Goal: Entertainment & Leisure: Consume media (video, audio)

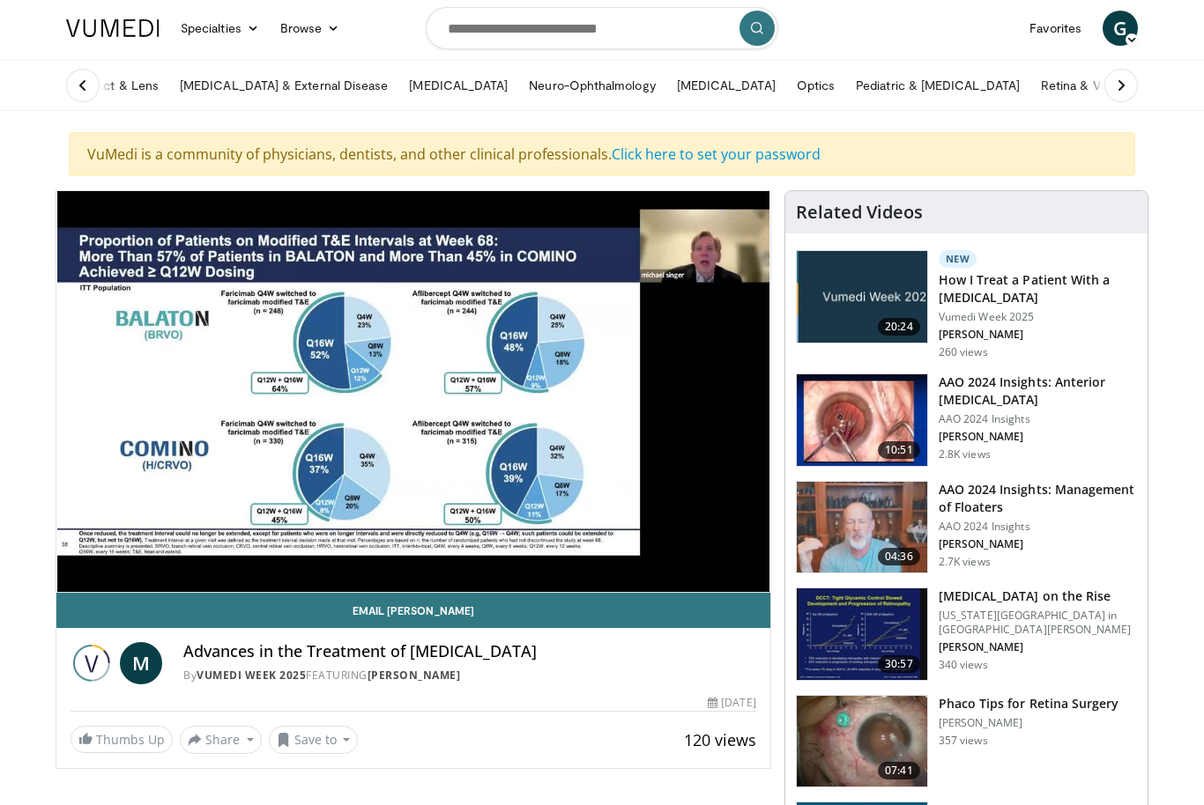
scroll to position [46, 0]
click at [683, 256] on div "10 seconds Tap to unmute" at bounding box center [413, 391] width 714 height 401
click at [284, 592] on div "Current Time 5:44 / Duration 18:25 Pause Skip Backward Skip Forward Mute Loaded…" at bounding box center [413, 609] width 714 height 35
click at [278, 594] on link "Email Michael" at bounding box center [413, 610] width 714 height 35
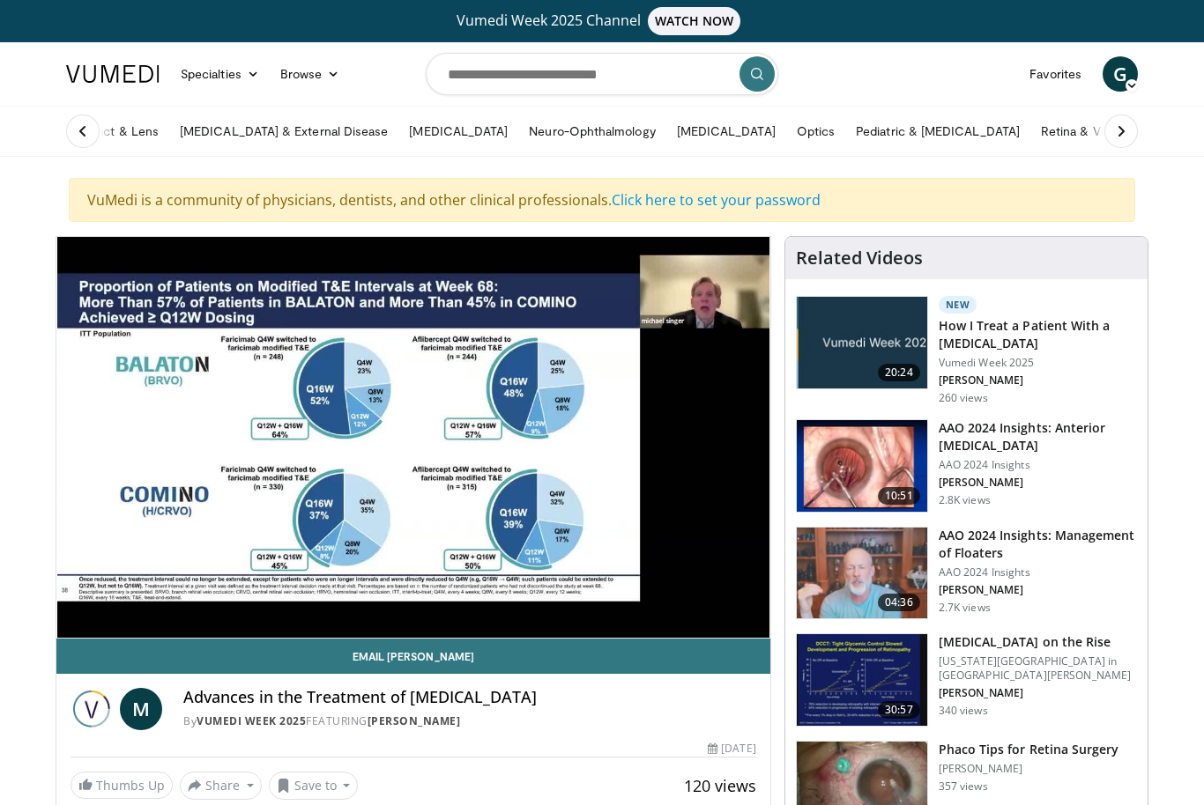
scroll to position [104, 0]
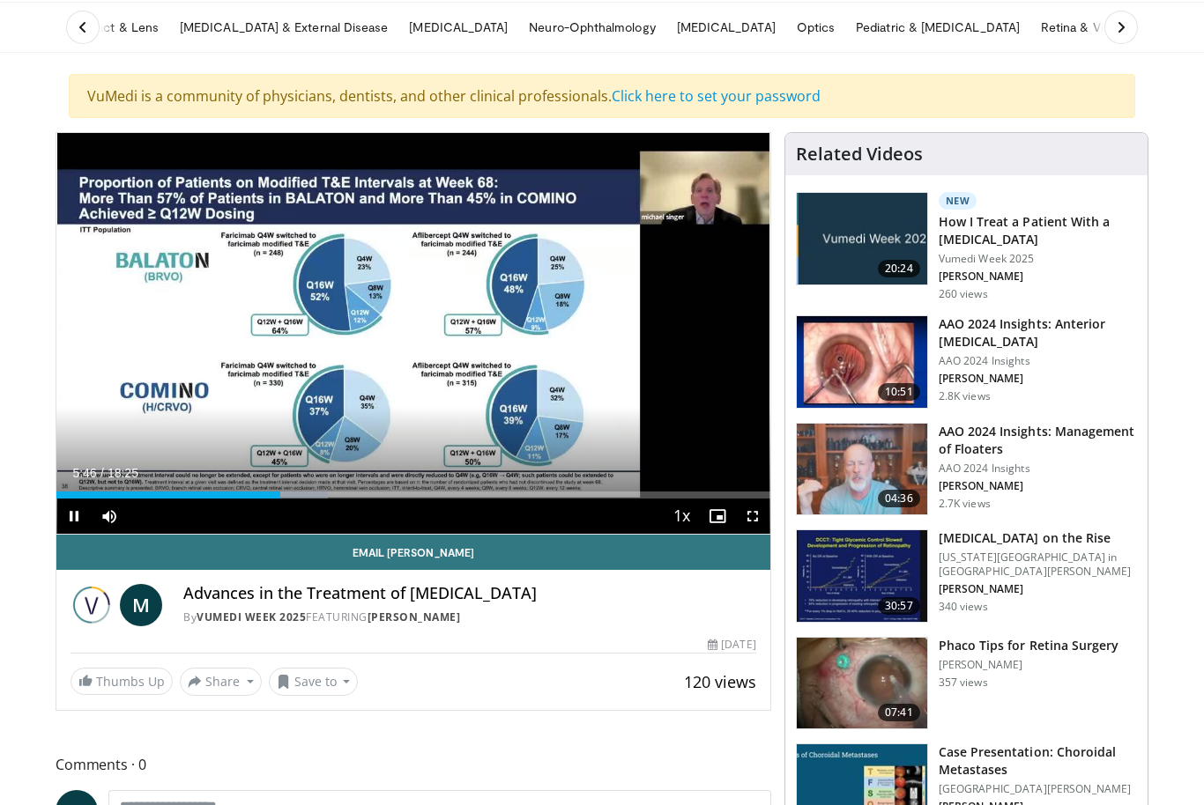
click at [311, 495] on div "Progress Bar" at bounding box center [201, 495] width 253 height 7
click at [467, 498] on div "Loaded : 56.11%" at bounding box center [413, 495] width 714 height 7
click at [561, 492] on div "Loaded : 64.26%" at bounding box center [413, 495] width 714 height 7
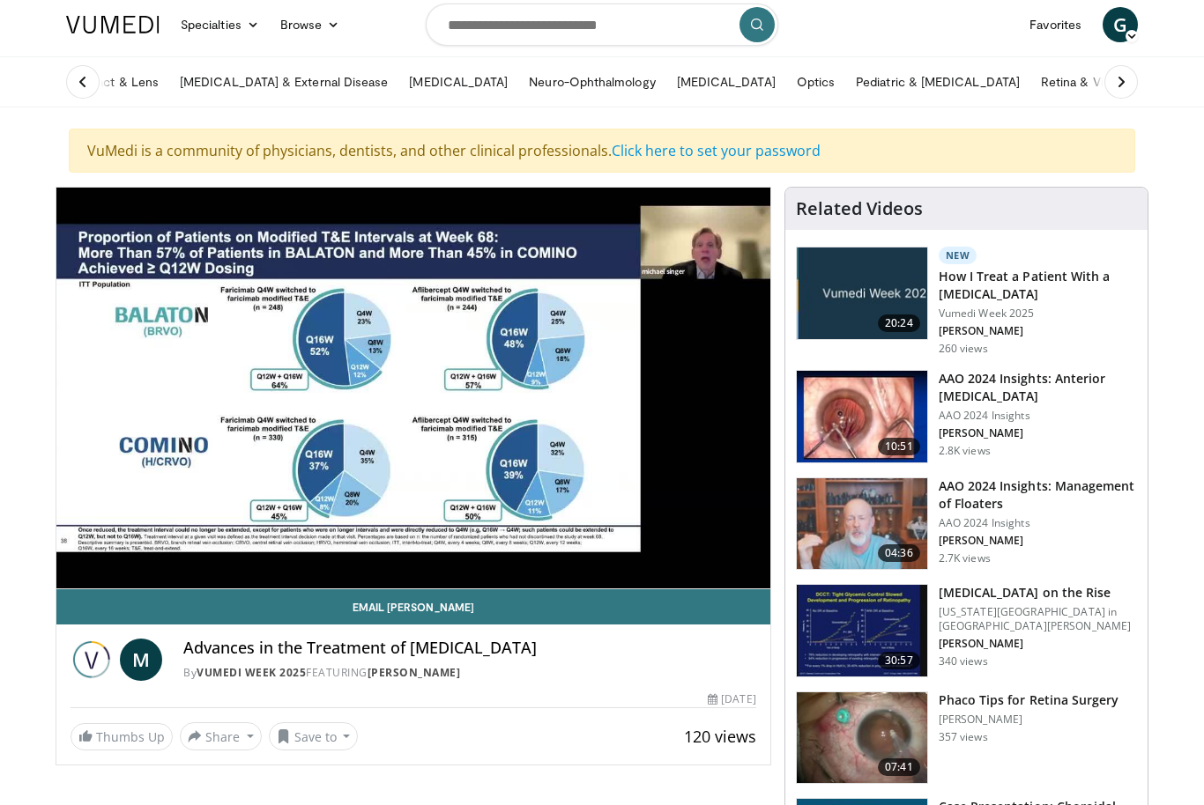
scroll to position [0, 0]
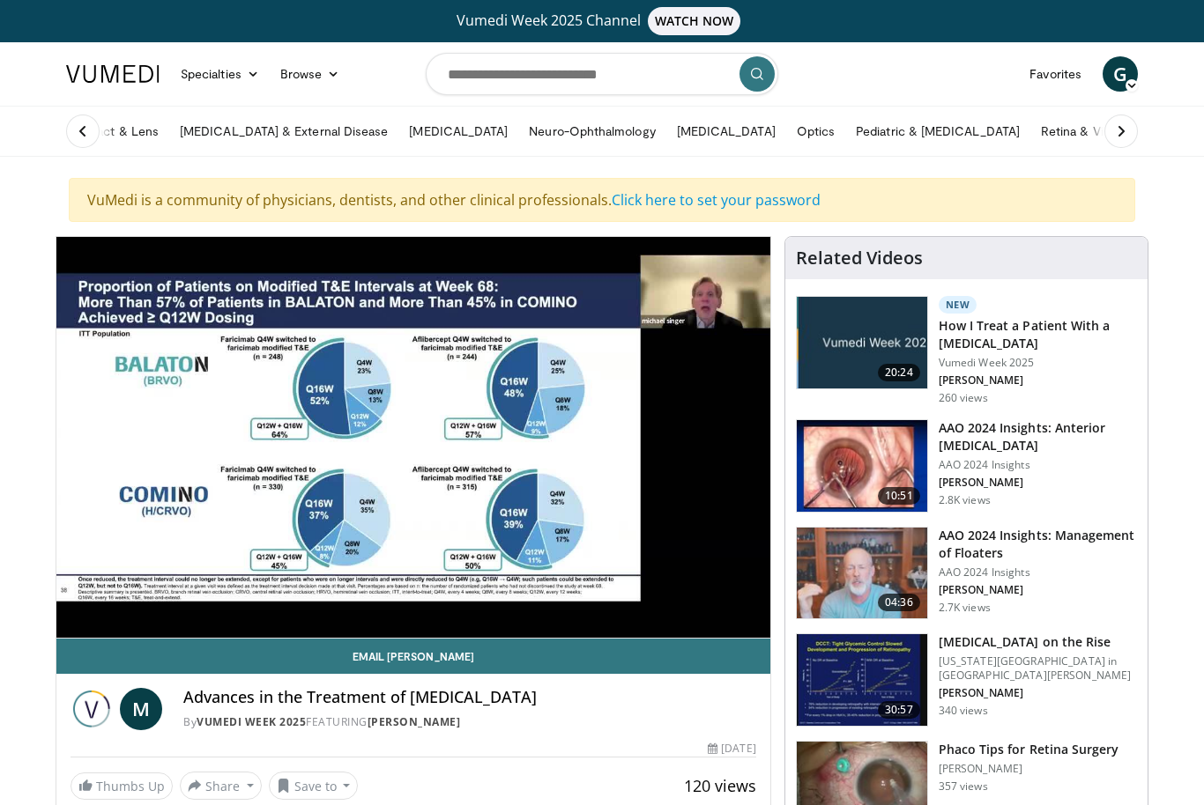
click at [530, 638] on div "Current Time 14:01 / Duration 18:25 Pause Skip Backward Skip Forward Mute Loade…" at bounding box center [413, 655] width 714 height 35
click at [670, 639] on span "Video Player" at bounding box center [682, 656] width 25 height 35
click at [673, 639] on span "Video Player" at bounding box center [682, 656] width 25 height 35
click at [723, 589] on div "10 seconds Tap to unmute" at bounding box center [413, 437] width 714 height 401
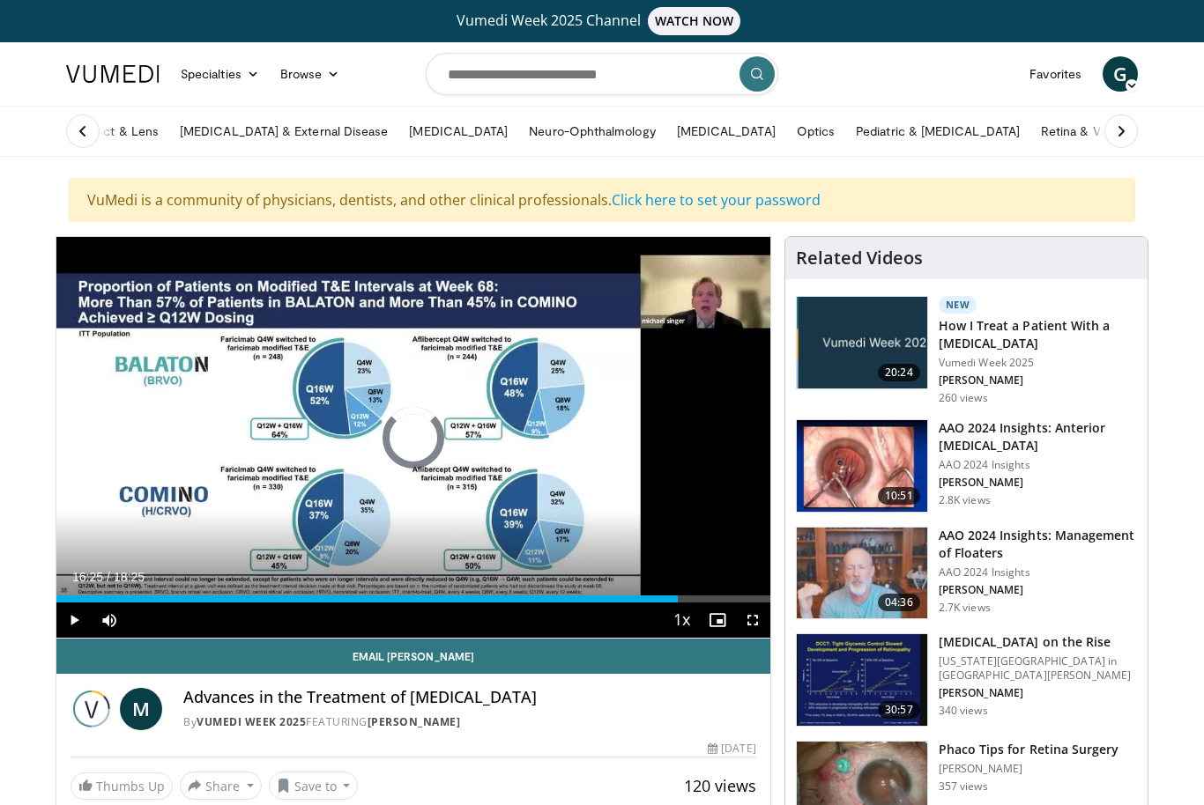
click at [692, 597] on div "Loaded : 0.00%" at bounding box center [413, 599] width 714 height 7
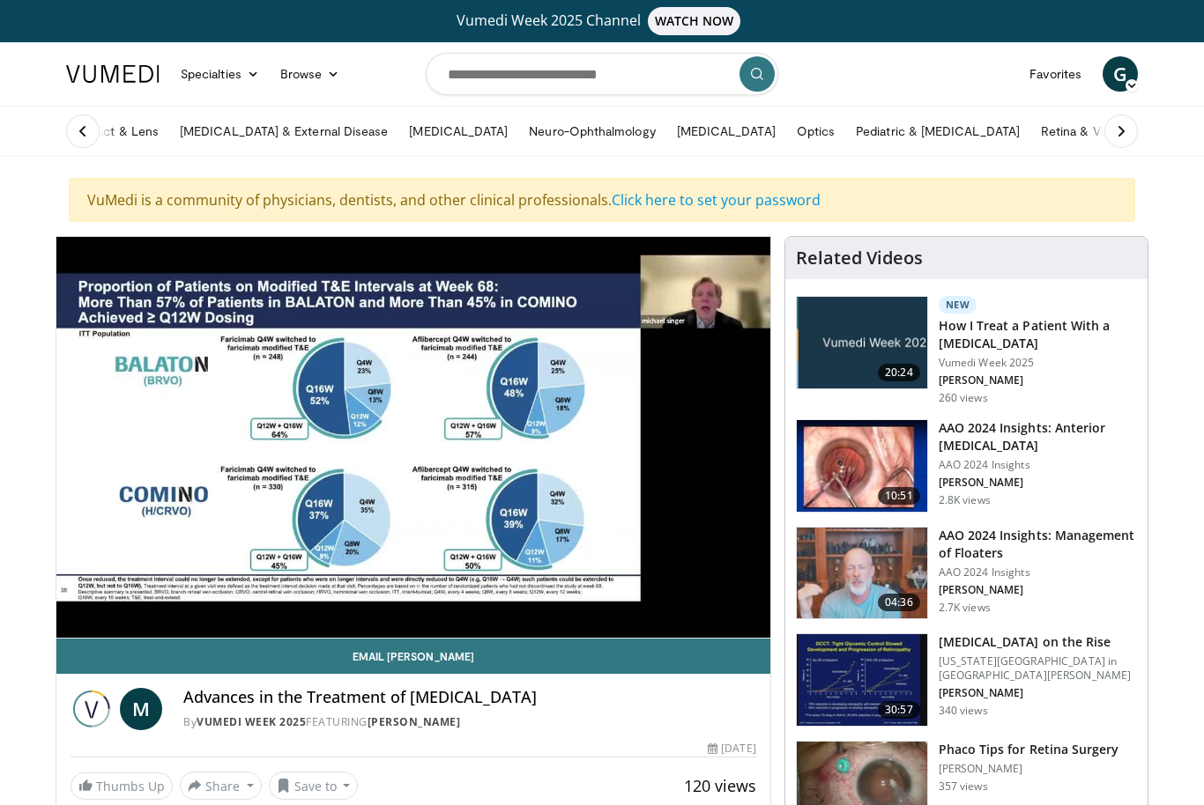
click at [689, 639] on span "Video Player" at bounding box center [682, 656] width 25 height 35
click at [711, 638] on span "Video Player" at bounding box center [717, 655] width 35 height 35
click at [634, 418] on div "10 seconds Tap to unmute" at bounding box center [413, 437] width 714 height 401
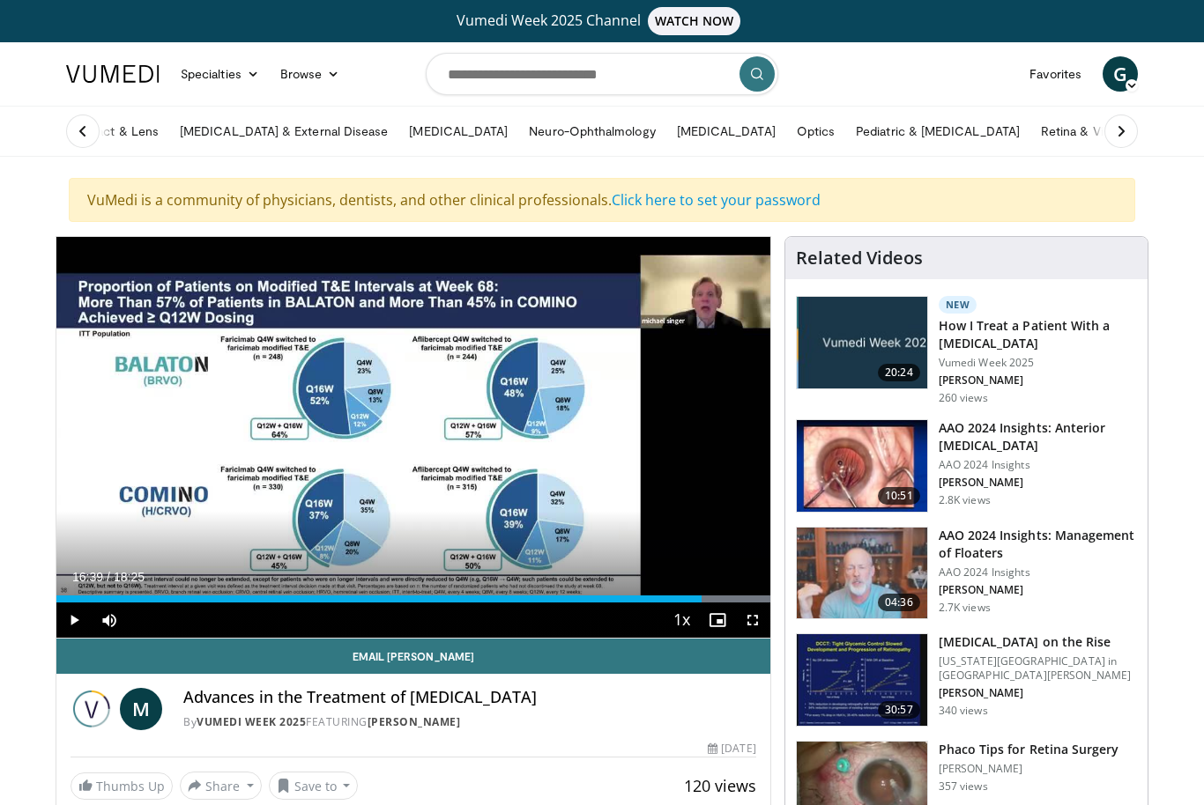
click at [630, 411] on div "10 seconds Tap to unmute" at bounding box center [413, 437] width 714 height 401
click at [706, 600] on div "Progress Bar" at bounding box center [729, 599] width 80 height 7
click at [69, 621] on span "Video Player" at bounding box center [73, 620] width 35 height 35
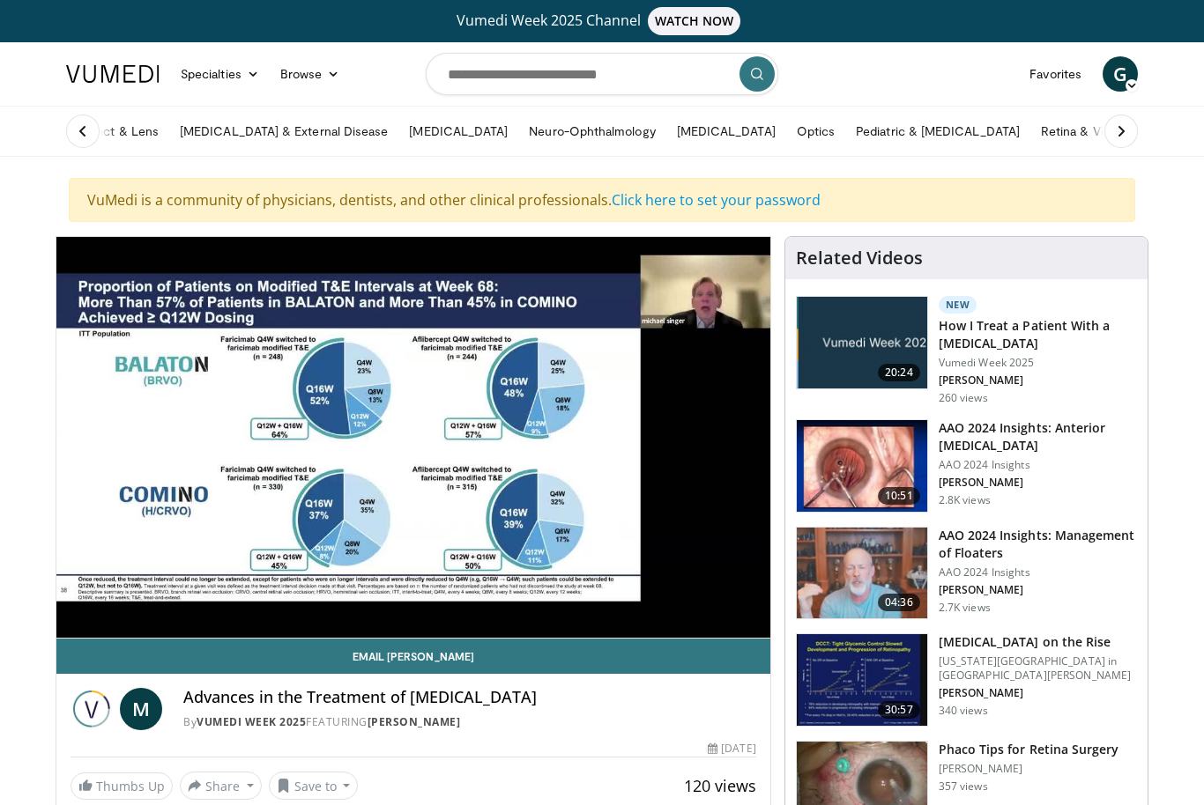
click at [1051, 446] on h3 "AAO 2024 Insights: Anterior Vitrectomy" at bounding box center [1037, 436] width 198 height 35
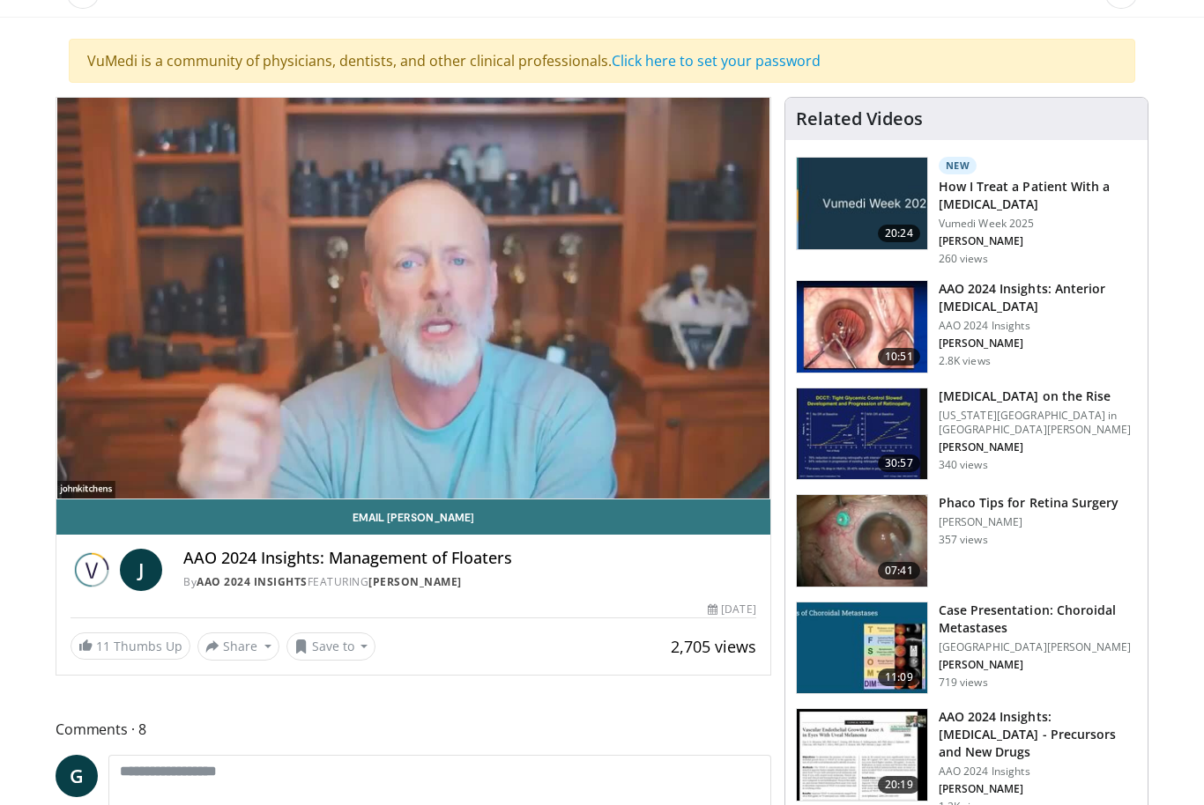
scroll to position [140, 0]
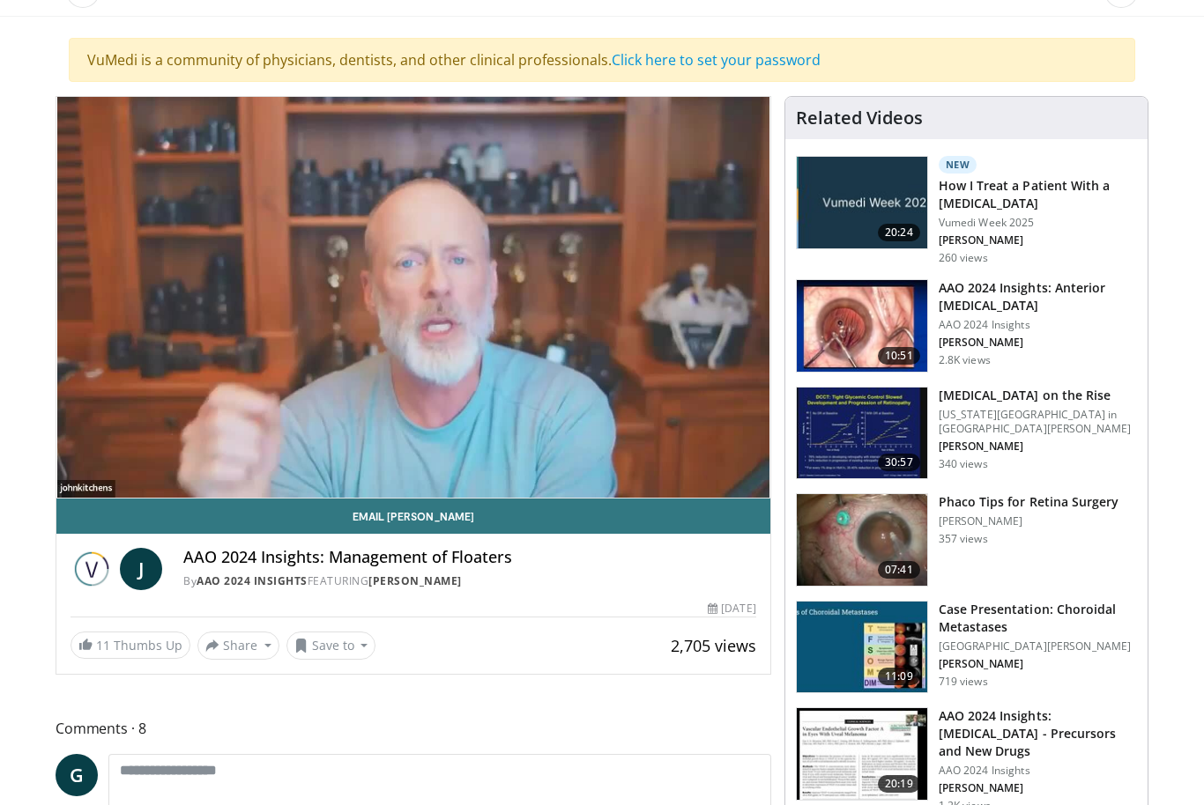
click at [1086, 509] on h3 "Phaco Tips for Retina Surgery" at bounding box center [1028, 502] width 181 height 18
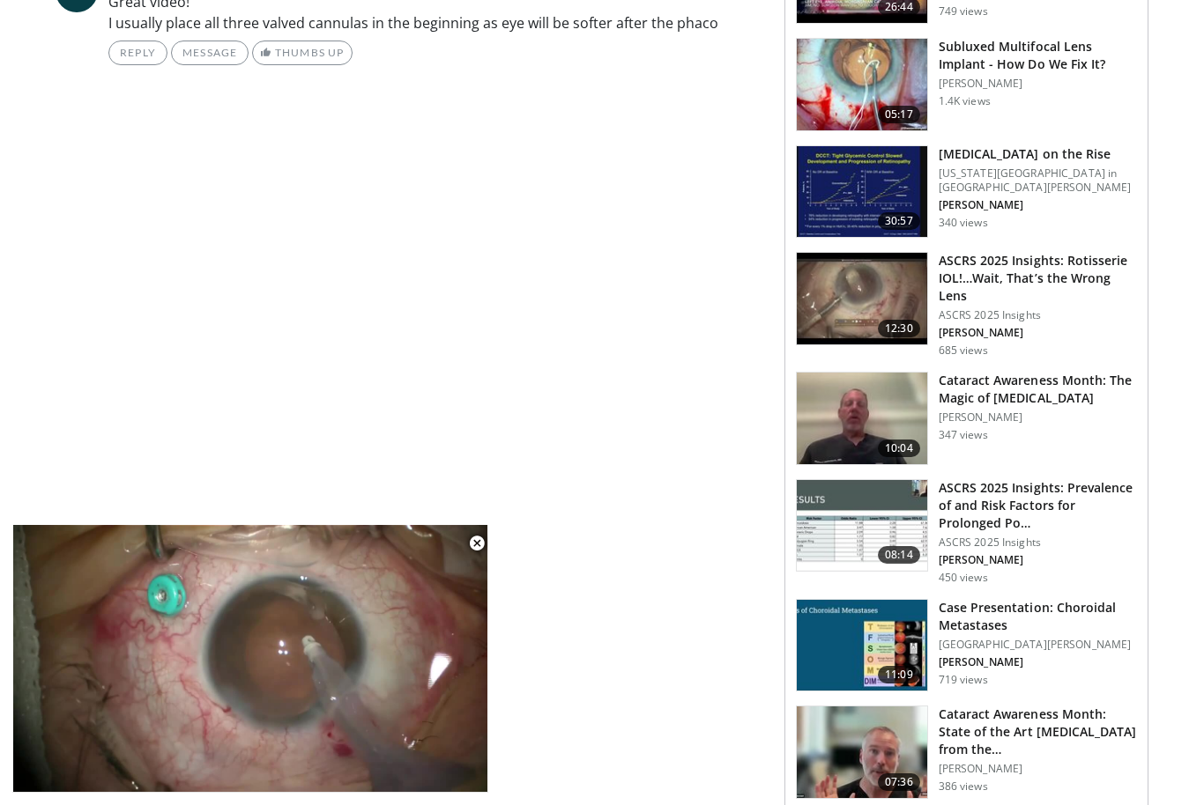
scroll to position [1160, 0]
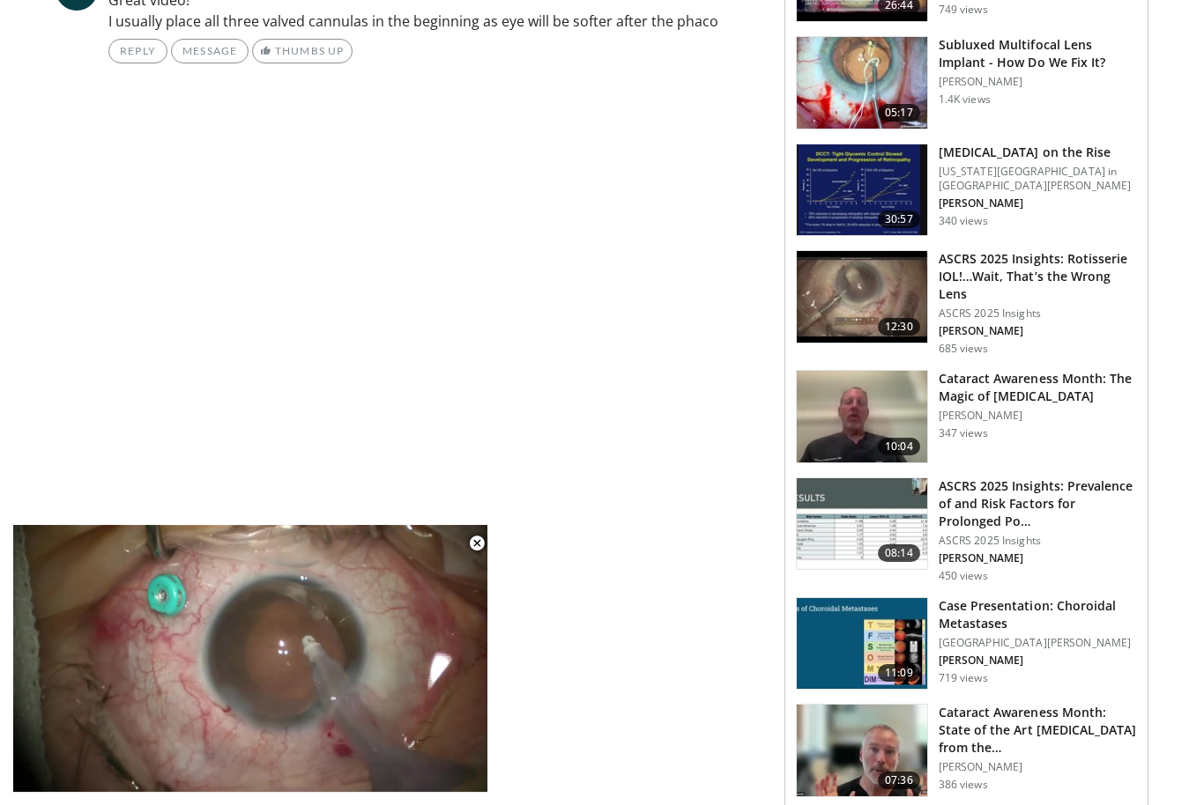
click at [1080, 401] on h3 "Cataract Awareness Month: The Magic of Cataract Surgery" at bounding box center [1037, 387] width 198 height 35
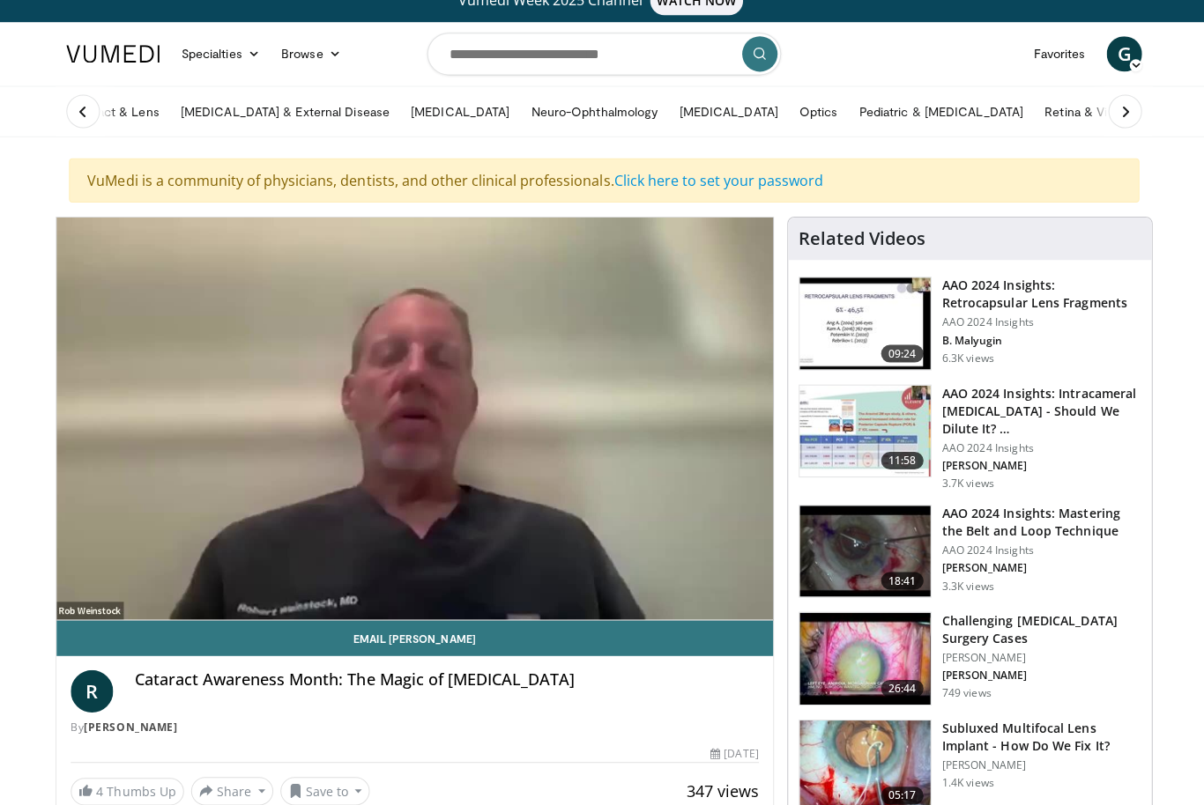
scroll to position [48, 0]
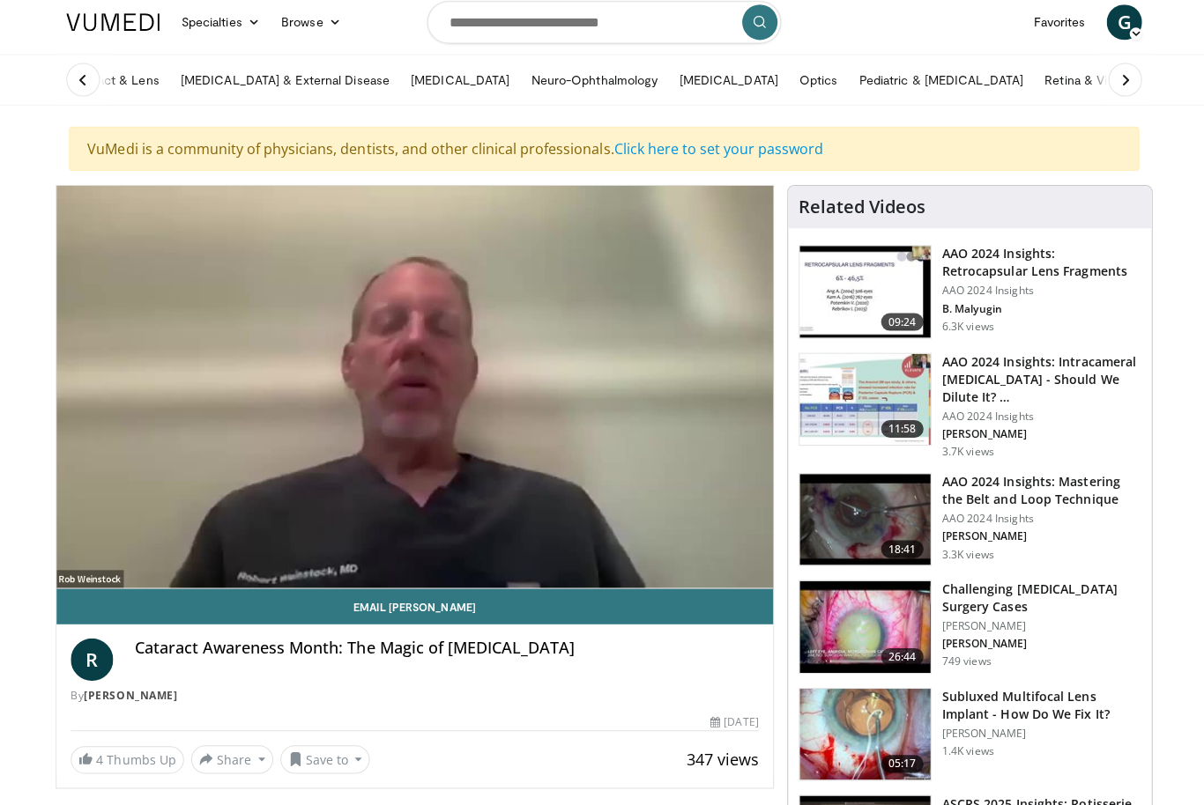
click at [539, 322] on div "10 seconds Tap to unmute" at bounding box center [413, 389] width 714 height 401
click at [601, 287] on div "10 seconds Tap to unmute" at bounding box center [413, 389] width 714 height 401
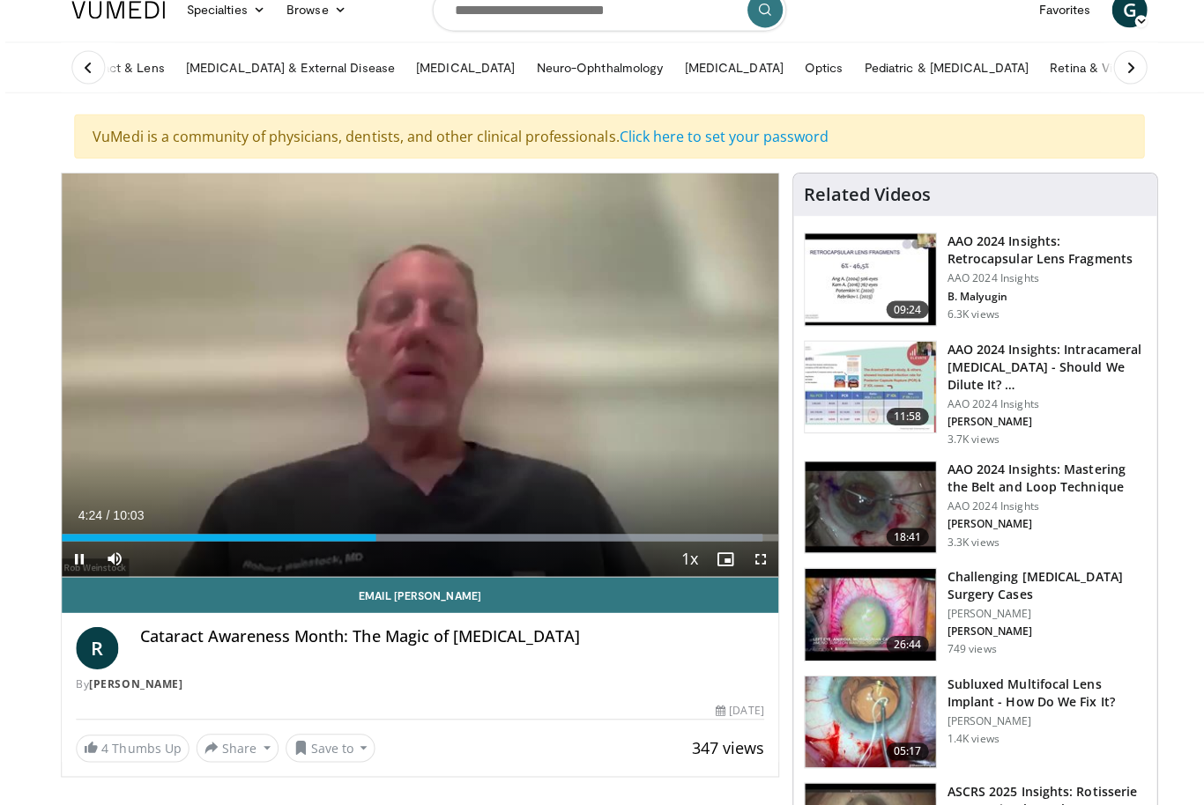
scroll to position [64, 0]
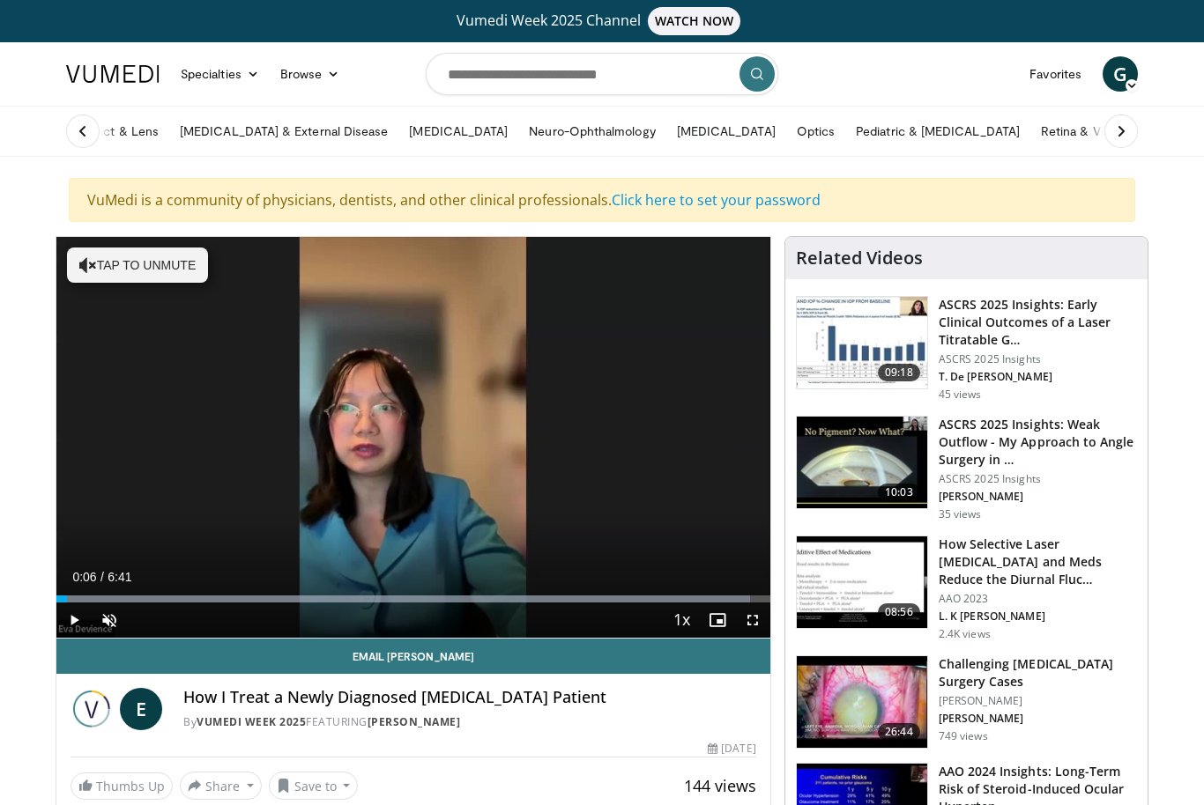
click at [136, 126] on link "Cataract & Lens" at bounding box center [113, 131] width 114 height 35
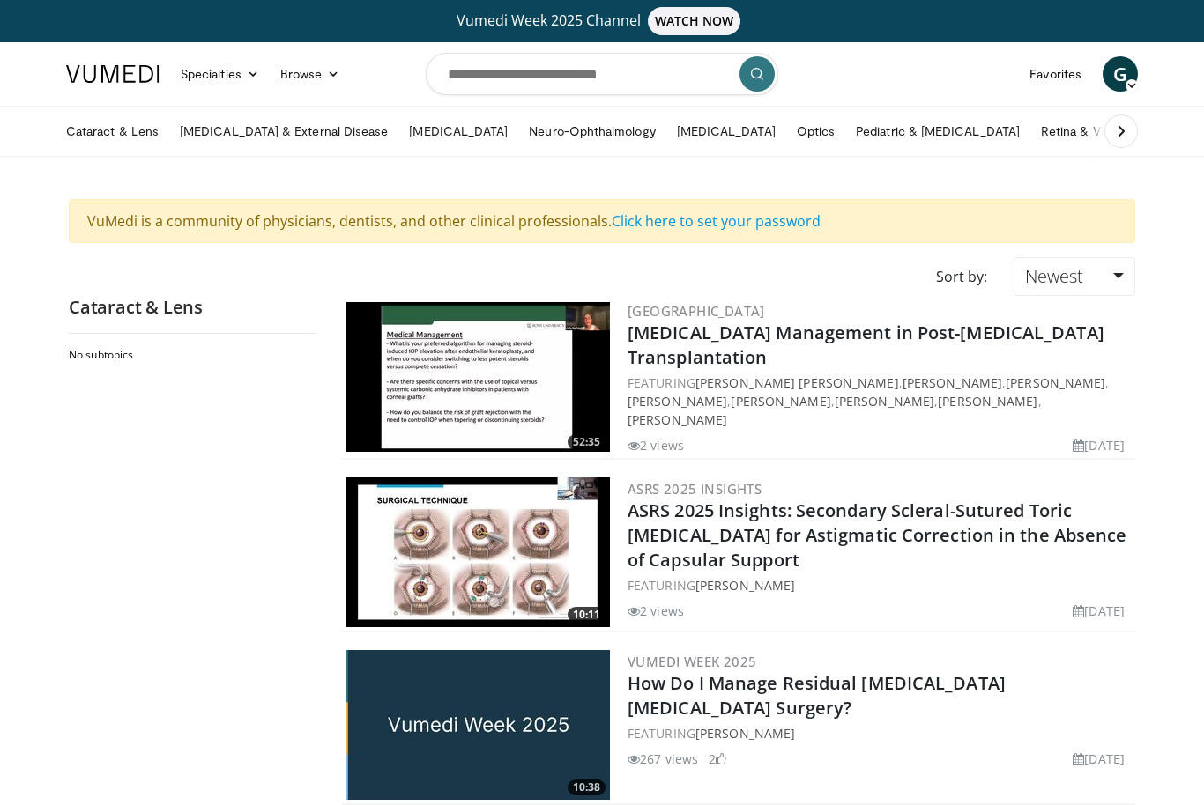
click at [122, 129] on link "Cataract & Lens" at bounding box center [113, 131] width 114 height 35
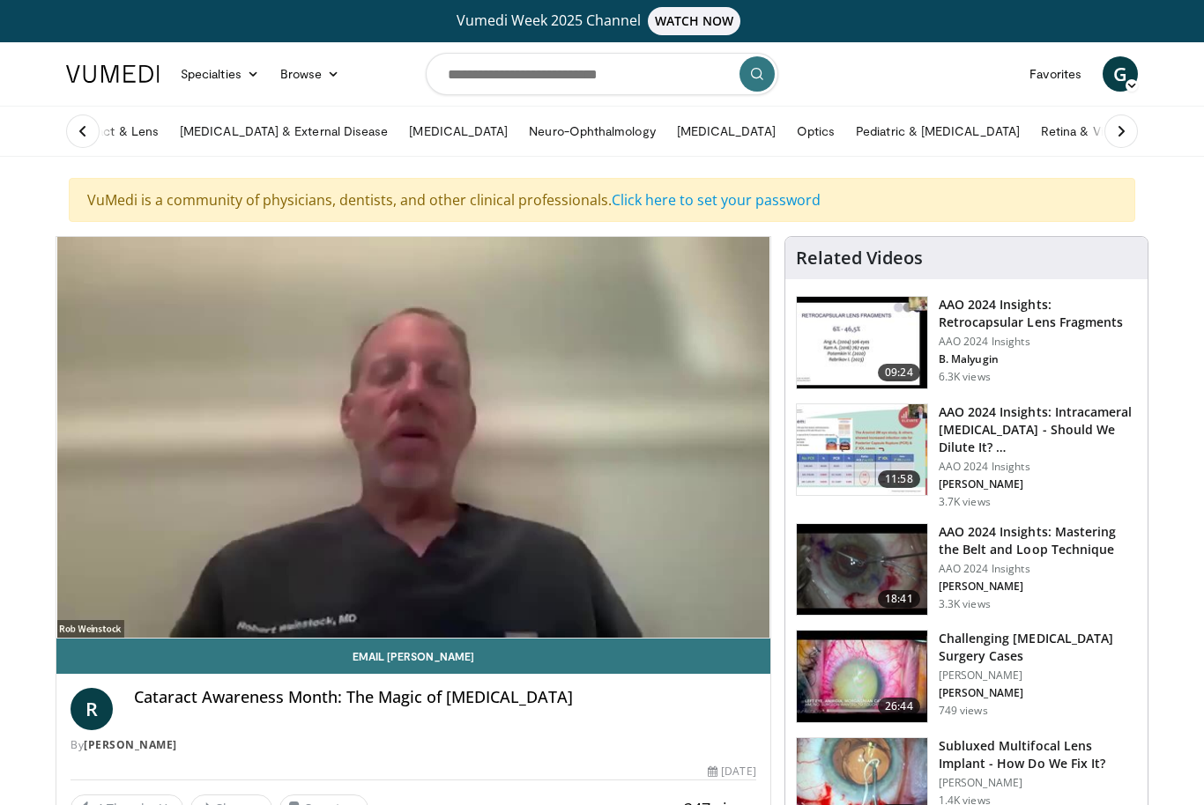
click at [463, 619] on div "10 seconds Tap to unmute" at bounding box center [413, 437] width 714 height 401
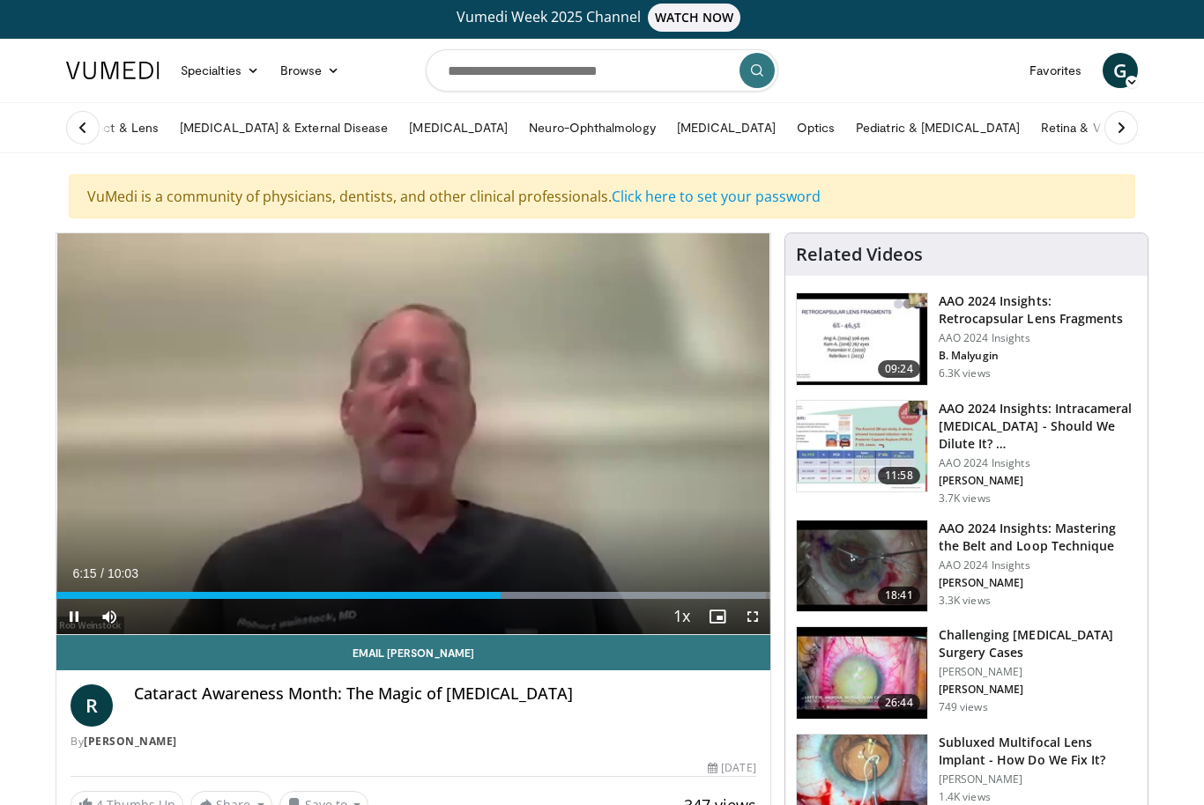
scroll to position [6, 0]
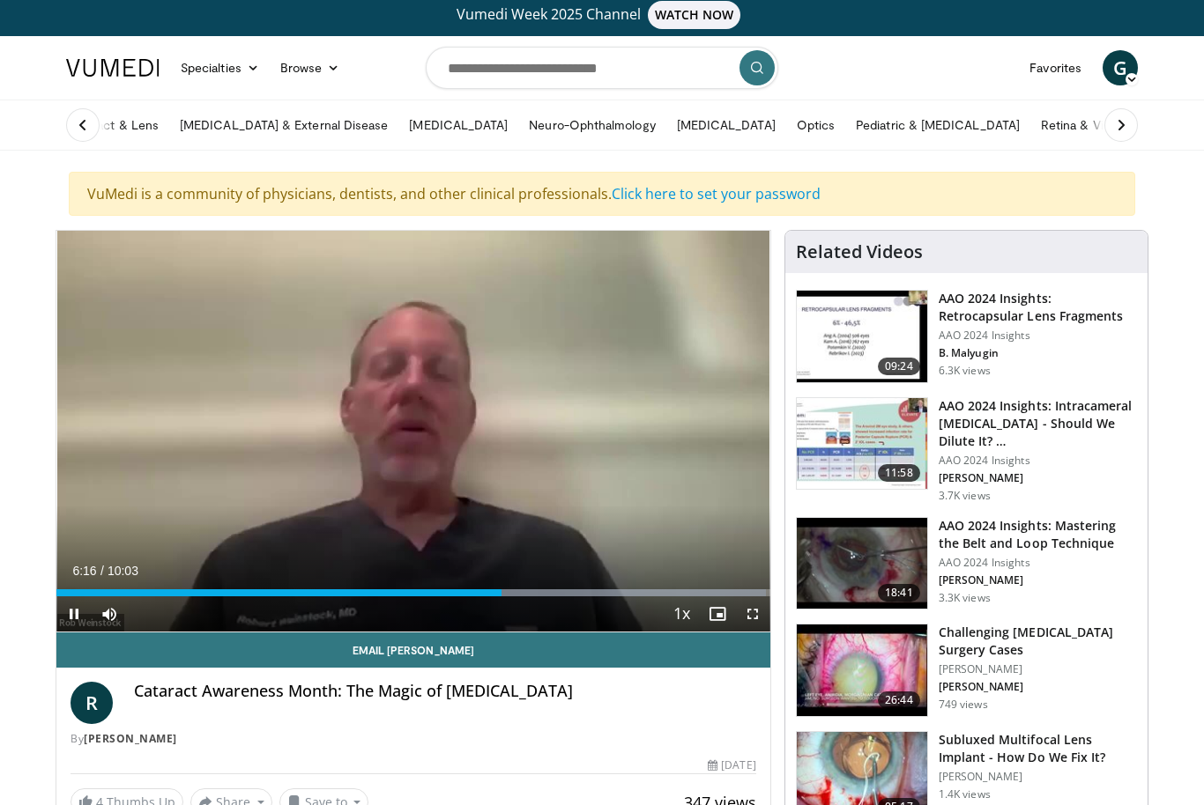
click at [411, 560] on div "10 seconds Tap to unmute" at bounding box center [413, 431] width 714 height 401
click at [440, 593] on div "Progress Bar" at bounding box center [581, 592] width 295 height 7
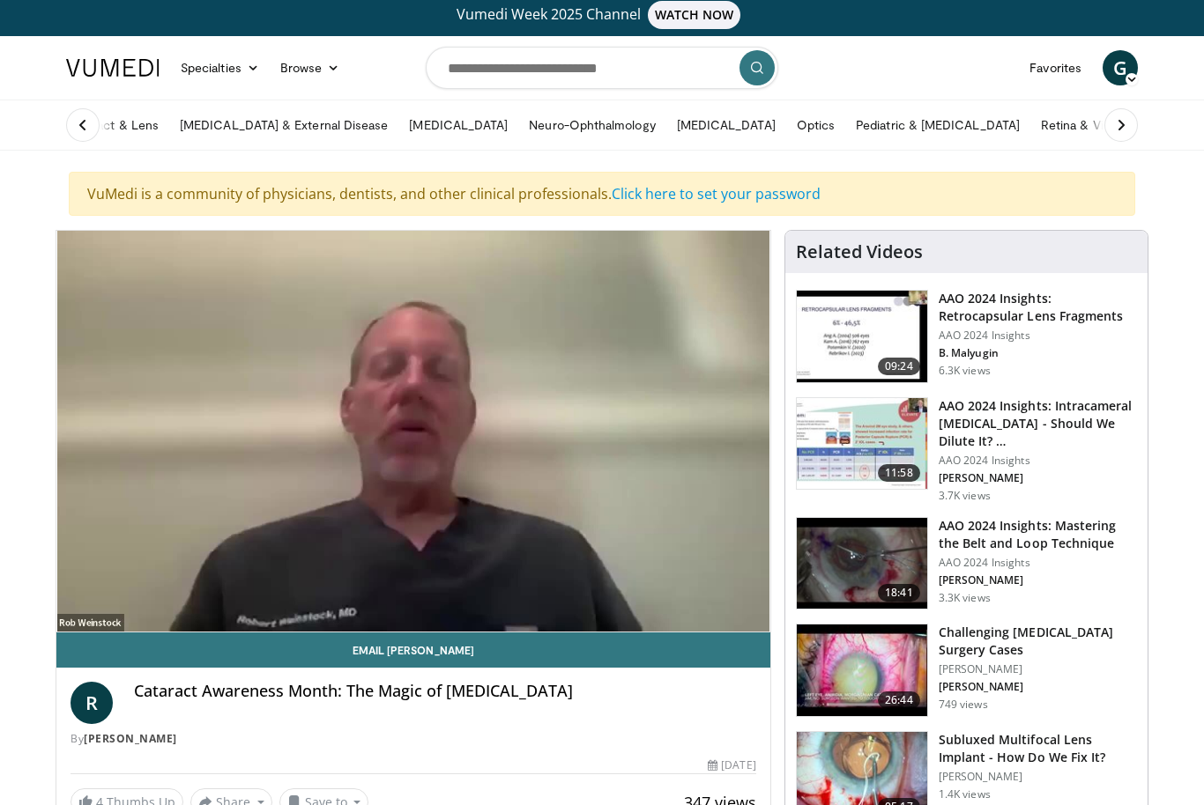
click at [619, 580] on div "10 seconds Tap to unmute" at bounding box center [413, 431] width 714 height 401
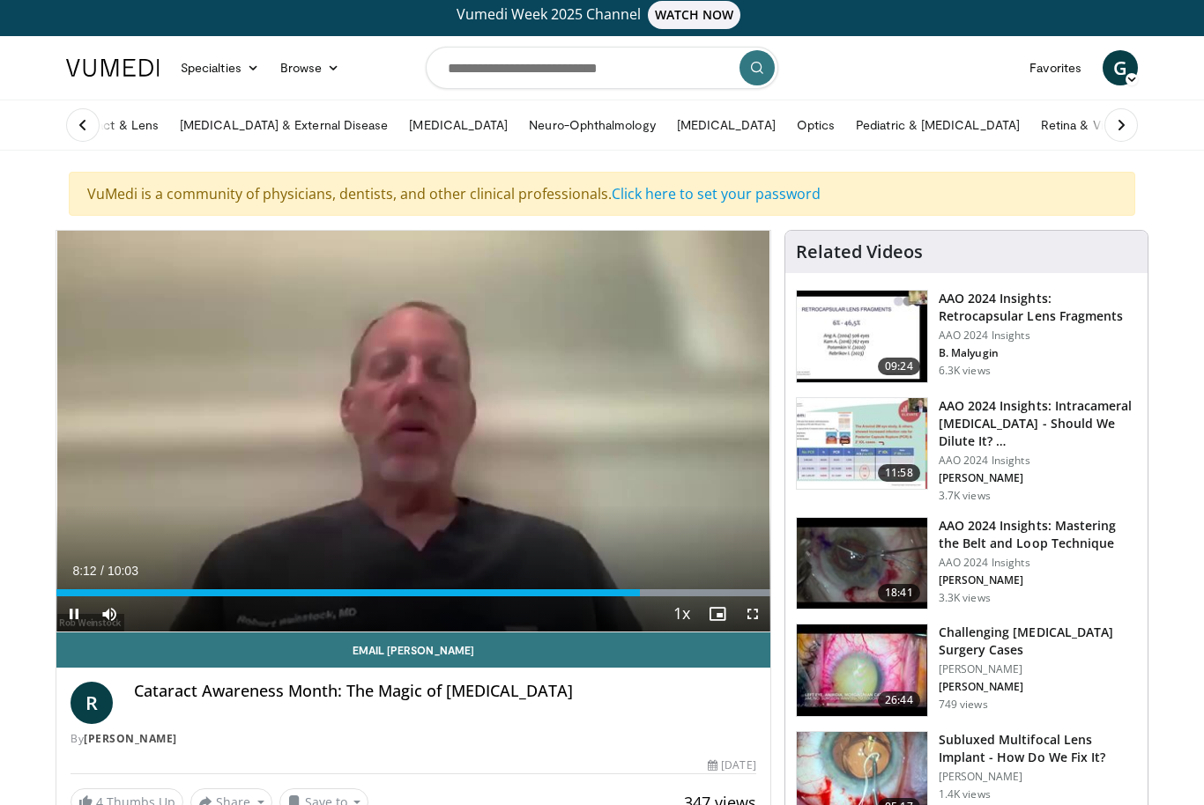
click at [621, 581] on div "Loaded : 99.97%" at bounding box center [413, 588] width 714 height 17
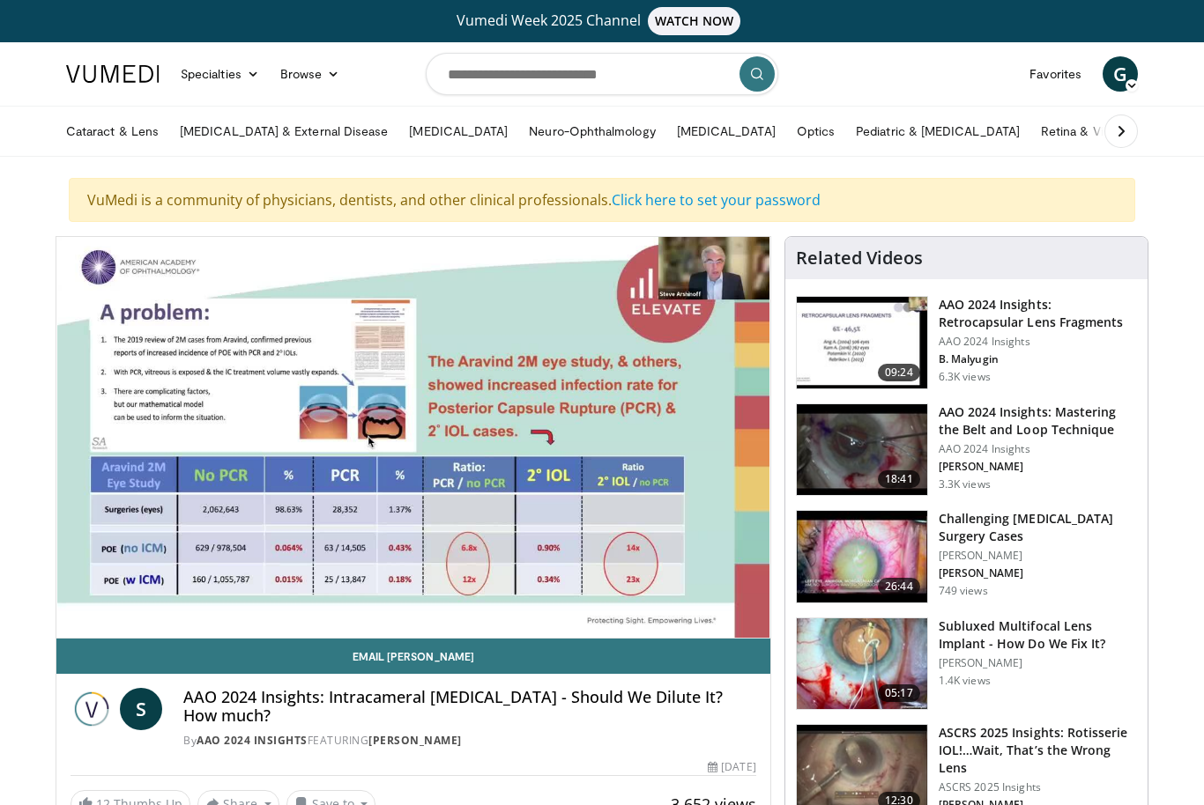
click at [1046, 516] on h3 "Challenging [MEDICAL_DATA] Surgery Cases" at bounding box center [1037, 527] width 198 height 35
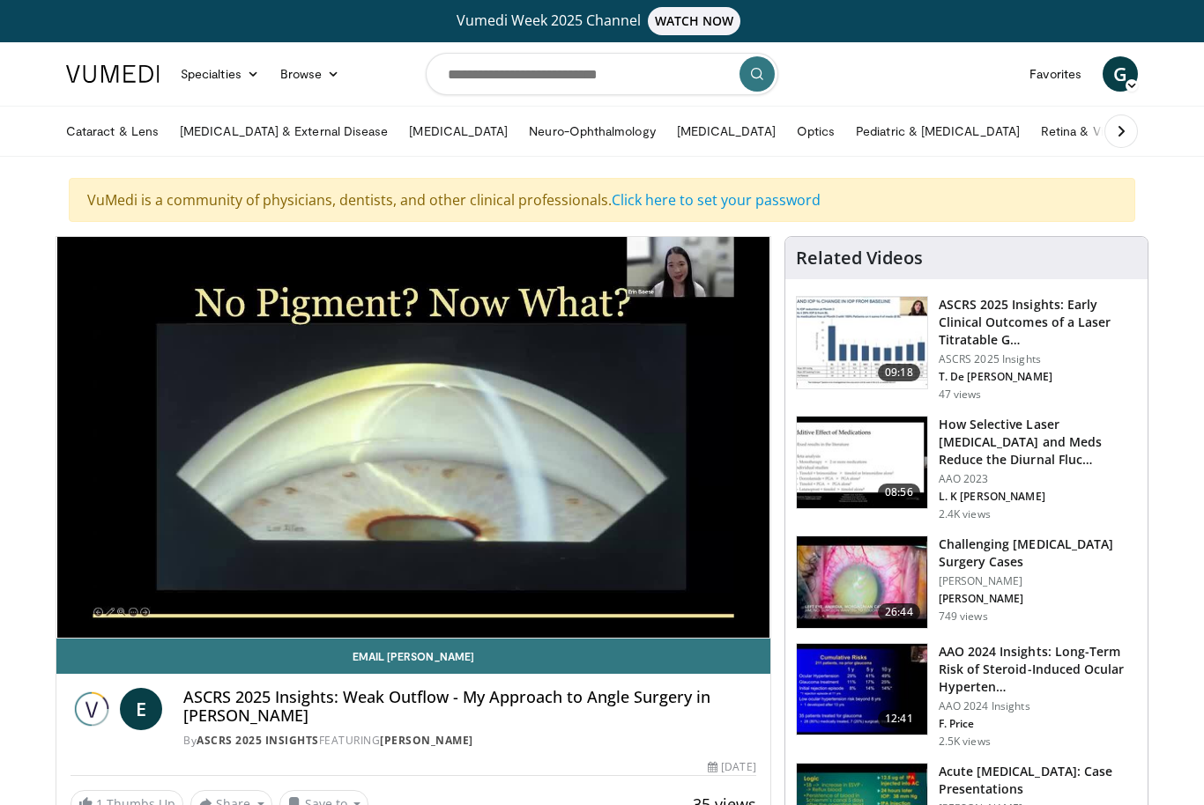
click at [1050, 546] on h3 "Challenging [MEDICAL_DATA] Surgery Cases" at bounding box center [1037, 553] width 198 height 35
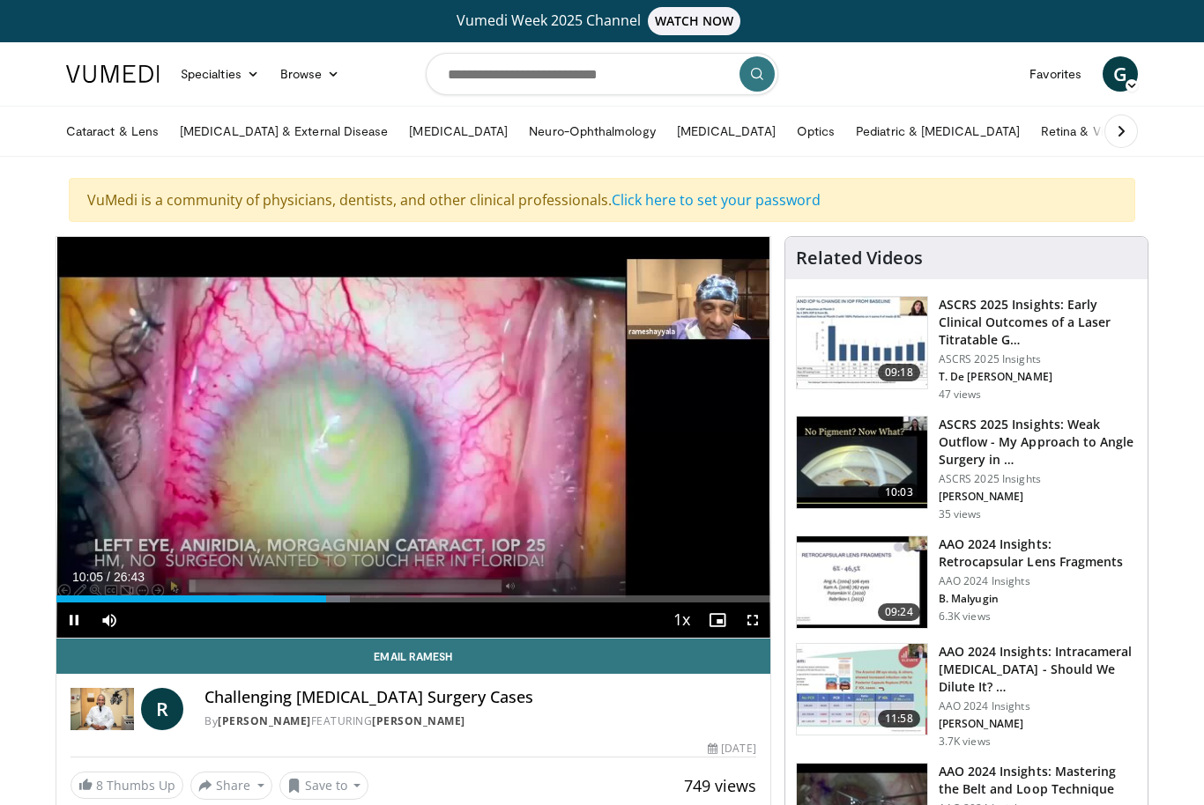
click at [438, 444] on icon "Video Player" at bounding box center [413, 436] width 49 height 49
